Goal: Download file/media

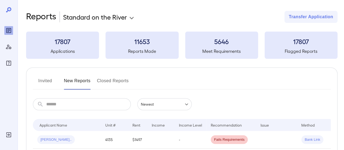
click at [64, 108] on input "text" at bounding box center [88, 104] width 85 height 12
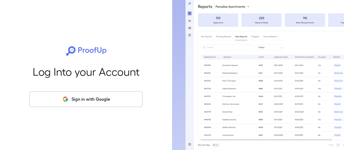
click at [73, 98] on button "Sign in with Google" at bounding box center [85, 99] width 113 height 16
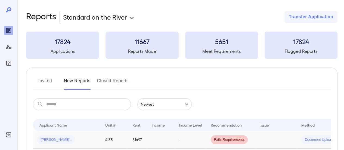
click at [95, 135] on div "[PERSON_NAME].." at bounding box center [66, 139] width 59 height 9
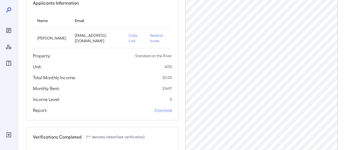
scroll to position [103, 0]
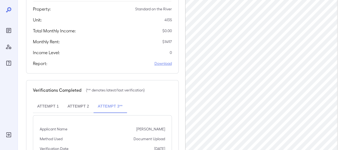
click at [161, 61] on link "Download" at bounding box center [163, 63] width 17 height 5
